Goal: Task Accomplishment & Management: Manage account settings

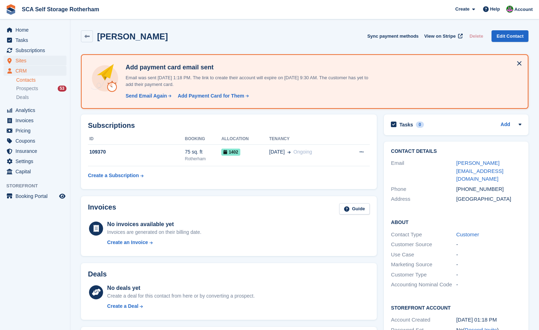
scroll to position [252, 0]
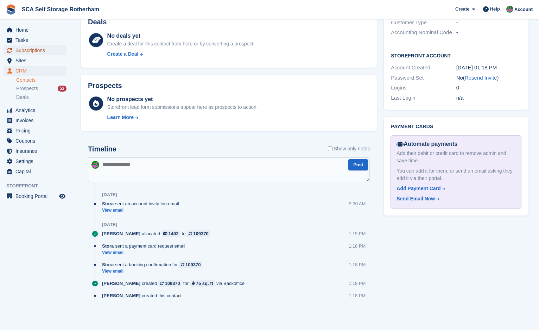
click at [37, 50] on span "Subscriptions" at bounding box center [36, 50] width 42 height 10
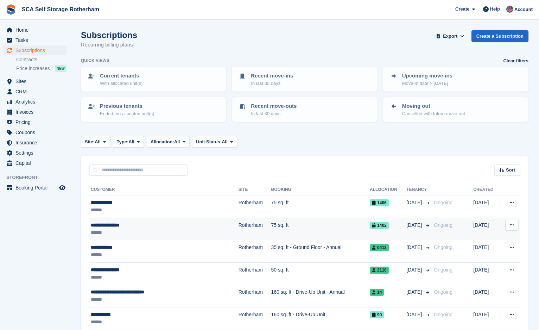
click at [128, 231] on div "******" at bounding box center [146, 232] width 110 height 7
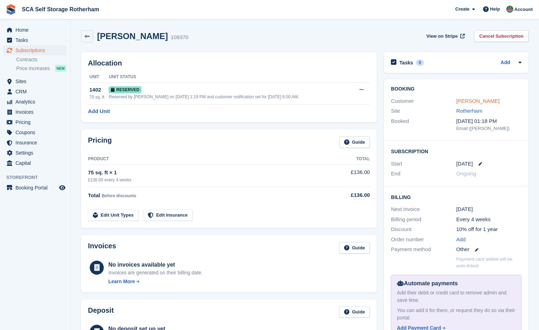
click at [487, 100] on link "Joseph Carpenter" at bounding box center [477, 101] width 43 height 6
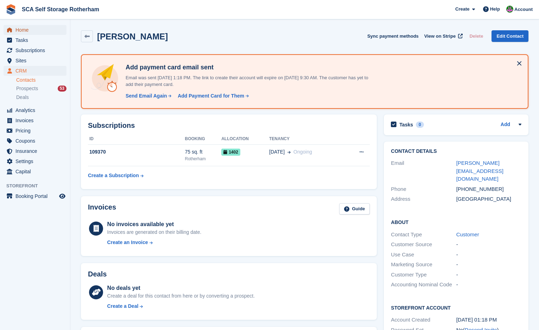
click at [34, 34] on span "Home" at bounding box center [36, 30] width 42 height 10
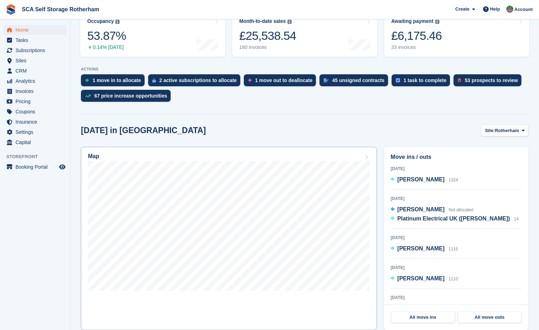
scroll to position [141, 0]
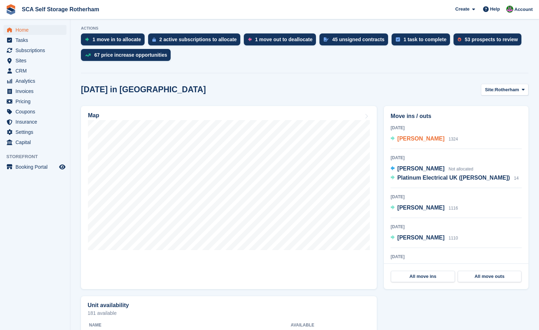
click at [425, 137] on span "[PERSON_NAME]" at bounding box center [420, 138] width 47 height 6
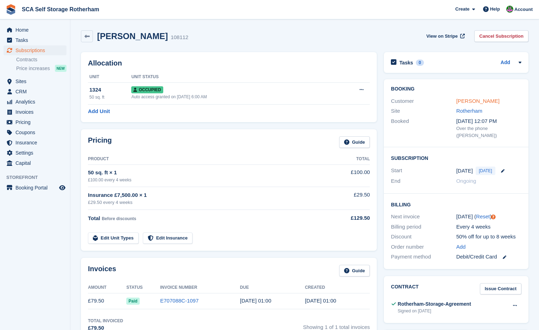
click at [475, 102] on link "[PERSON_NAME]" at bounding box center [477, 101] width 43 height 6
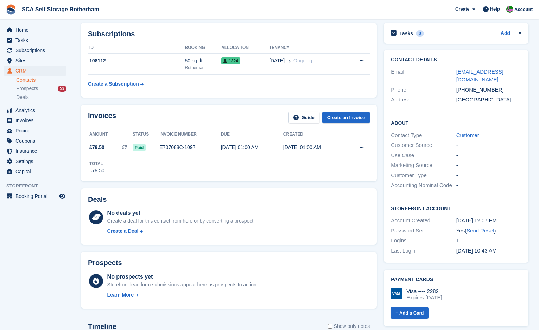
scroll to position [88, 0]
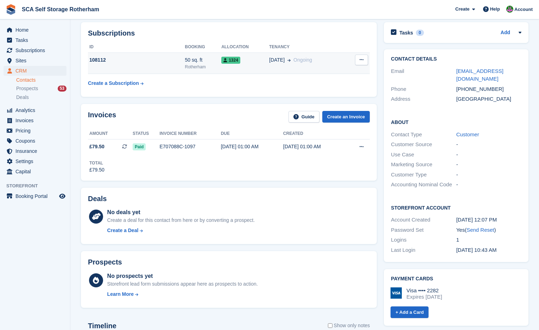
click at [247, 69] on td "1324" at bounding box center [245, 62] width 48 height 21
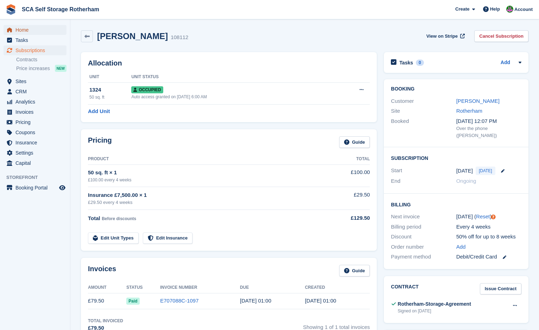
click at [40, 31] on span "Home" at bounding box center [36, 30] width 42 height 10
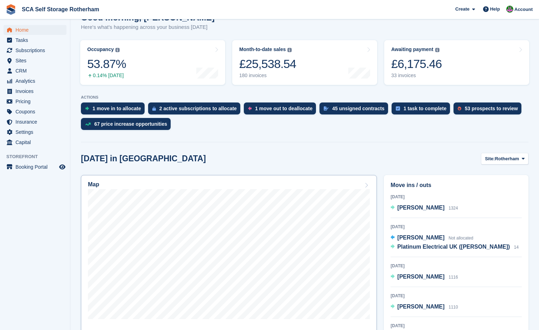
scroll to position [79, 0]
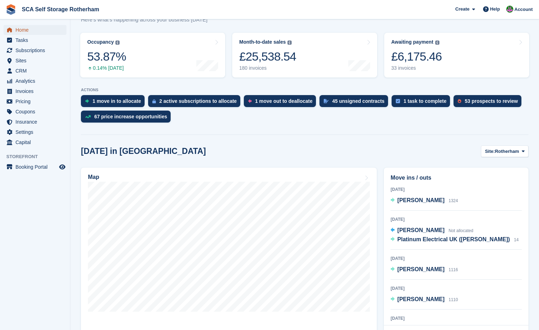
click at [33, 32] on span "Home" at bounding box center [36, 30] width 42 height 10
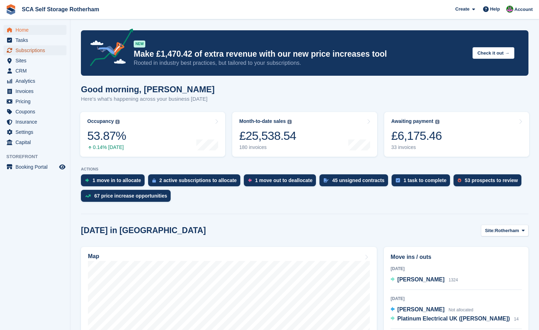
click at [42, 55] on span "Subscriptions" at bounding box center [36, 50] width 42 height 10
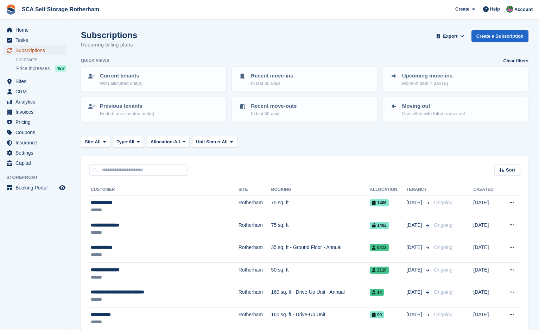
click at [36, 49] on span "Subscriptions" at bounding box center [36, 50] width 42 height 10
click at [30, 89] on span "CRM" at bounding box center [36, 92] width 42 height 10
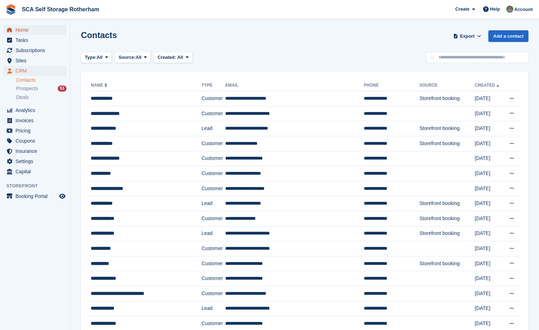
click at [27, 29] on span "Home" at bounding box center [36, 30] width 42 height 10
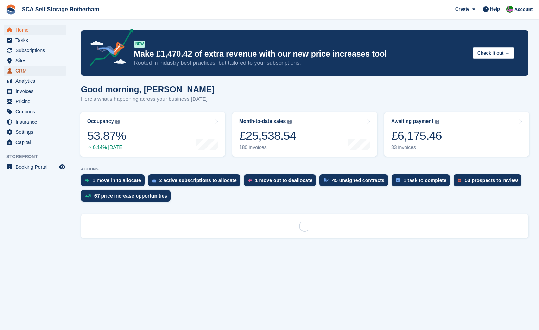
click at [28, 71] on span "CRM" at bounding box center [36, 71] width 42 height 10
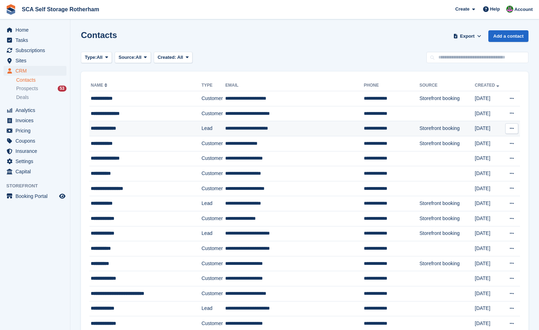
click at [202, 128] on td "Lead" at bounding box center [214, 128] width 24 height 15
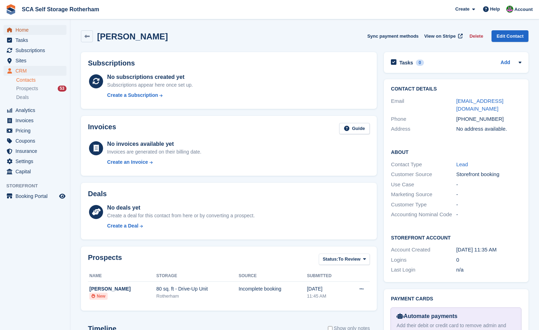
click at [30, 33] on span "Home" at bounding box center [36, 30] width 42 height 10
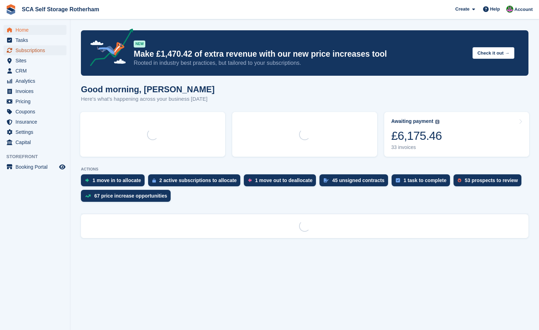
click at [34, 55] on span "Subscriptions" at bounding box center [36, 50] width 42 height 10
